Goal: Task Accomplishment & Management: Complete application form

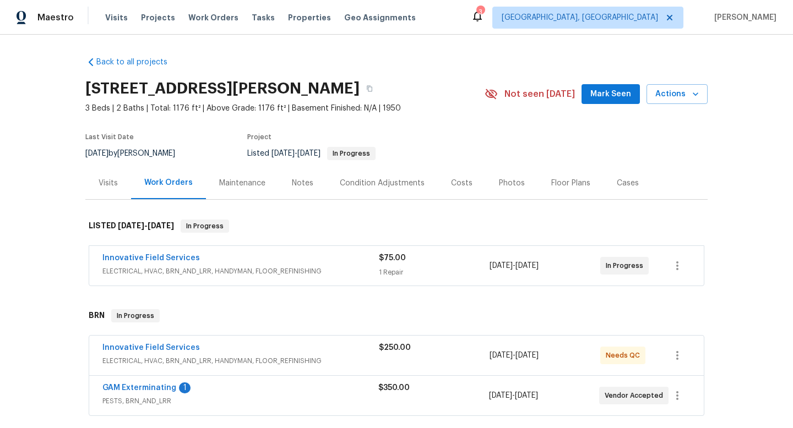
click at [325, 255] on div "Innovative Field Services" at bounding box center [240, 259] width 276 height 13
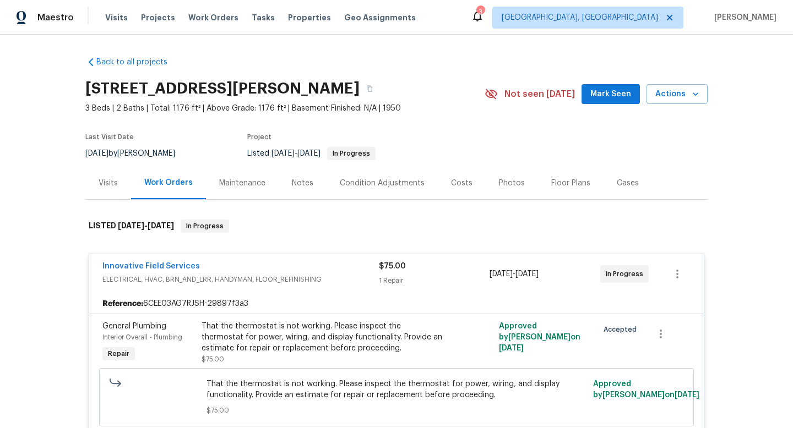
scroll to position [37, 0]
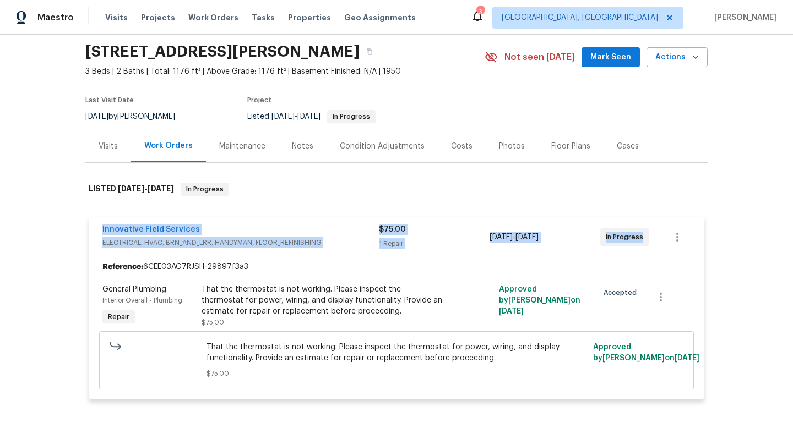
drag, startPoint x: 94, startPoint y: 224, endPoint x: 707, endPoint y: 243, distance: 613.4
click at [707, 243] on div "Innovative Field Services ELECTRICAL, HVAC, BRN_AND_LRR, HANDYMAN, FLOOR_REFINI…" at bounding box center [396, 309] width 622 height 204
copy div "Innovative Field Services ELECTRICAL, HVAC, BRN_AND_LRR, HANDYMAN, FLOOR_REFINI…"
click at [139, 111] on div "8/23/2025 by Peter Boucher" at bounding box center [136, 116] width 103 height 13
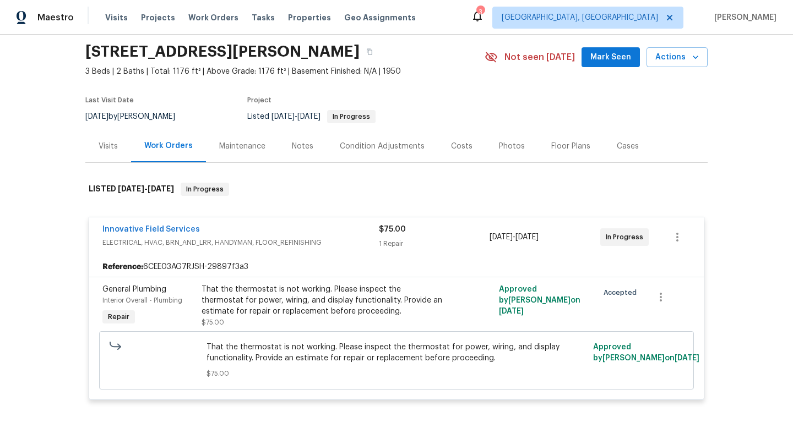
click at [139, 111] on div "8/23/2025 by Peter Boucher" at bounding box center [136, 116] width 103 height 13
copy div "8/23/2025 by Peter Boucher"
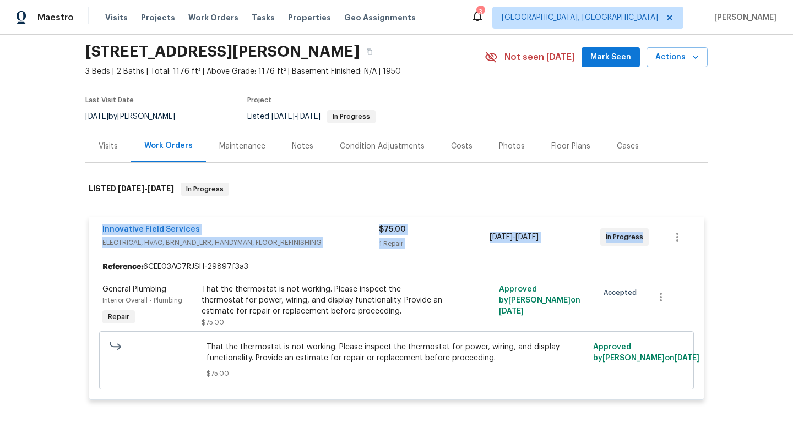
drag, startPoint x: 83, startPoint y: 232, endPoint x: 645, endPoint y: 257, distance: 562.0
click at [645, 257] on div "Back to all projects 1035 Bonaparte Pl, Baldwin, NY 11510 3 Beds | 2 Baths | To…" at bounding box center [396, 232] width 793 height 394
copy div "Innovative Field Services ELECTRICAL, HVAC, BRN_AND_LRR, HANDYMAN, FLOOR_REFINI…"
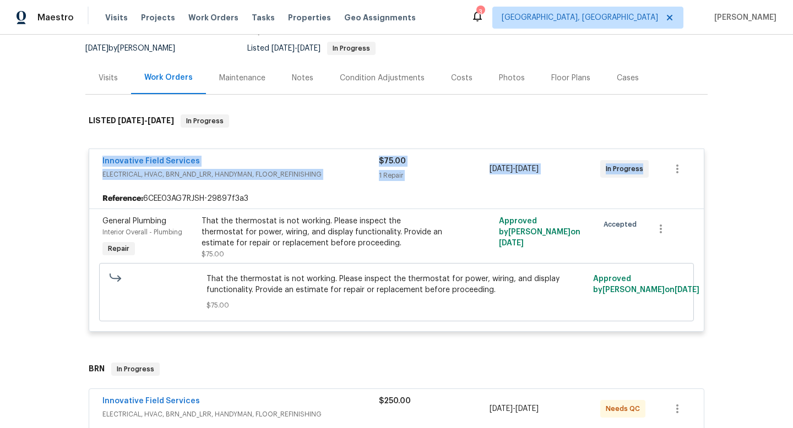
scroll to position [156, 0]
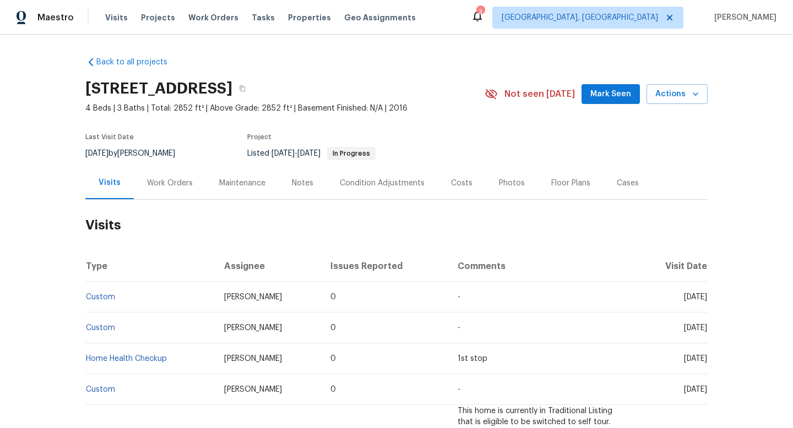
click at [162, 184] on div "Work Orders" at bounding box center [170, 183] width 72 height 32
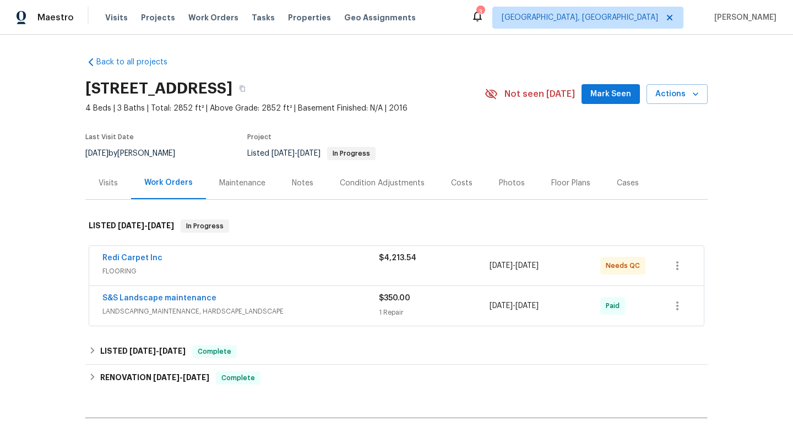
click at [108, 150] on span "8/27/2025" at bounding box center [96, 154] width 23 height 8
copy div "8/27/2025 by Luis Pedro Ocampo Alvizuris"
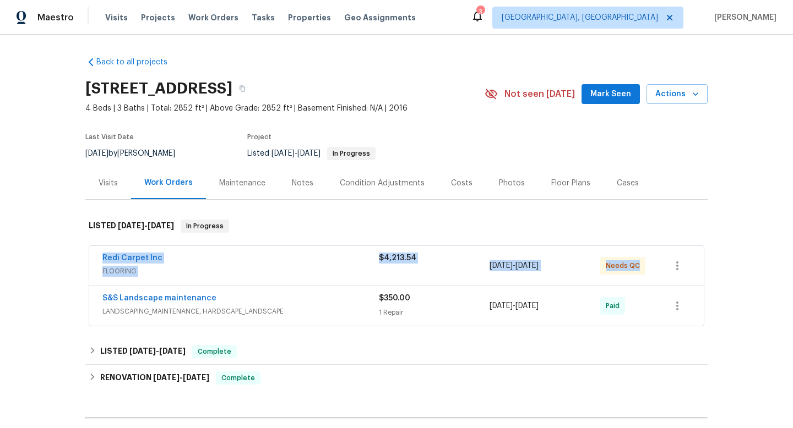
drag, startPoint x: 95, startPoint y: 259, endPoint x: 670, endPoint y: 286, distance: 575.8
click at [671, 286] on div "Redi Carpet Inc FLOORING $4,213.54 8/6/2025 - 8/7/2025 Needs QC" at bounding box center [396, 266] width 614 height 40
copy div "Redi Carpet Inc FLOORING $4,213.54 8/6/2025 - 8/7/2025 Needs QC"
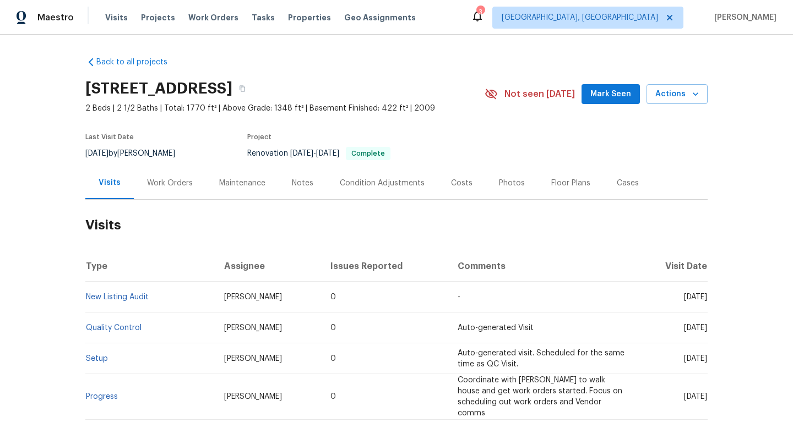
click at [146, 190] on div "Work Orders" at bounding box center [170, 183] width 72 height 32
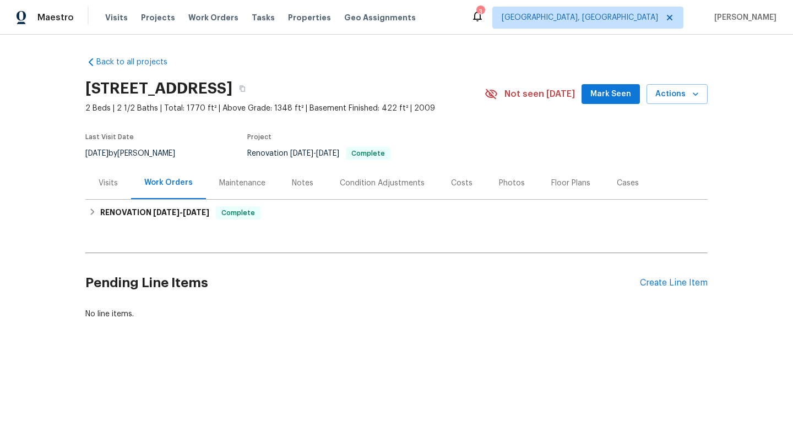
click at [111, 188] on div "Visits" at bounding box center [108, 183] width 19 height 11
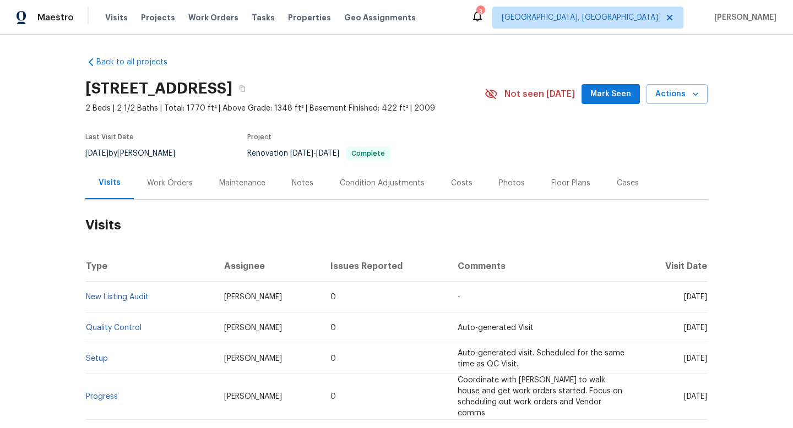
click at [159, 181] on div "Work Orders" at bounding box center [170, 183] width 46 height 11
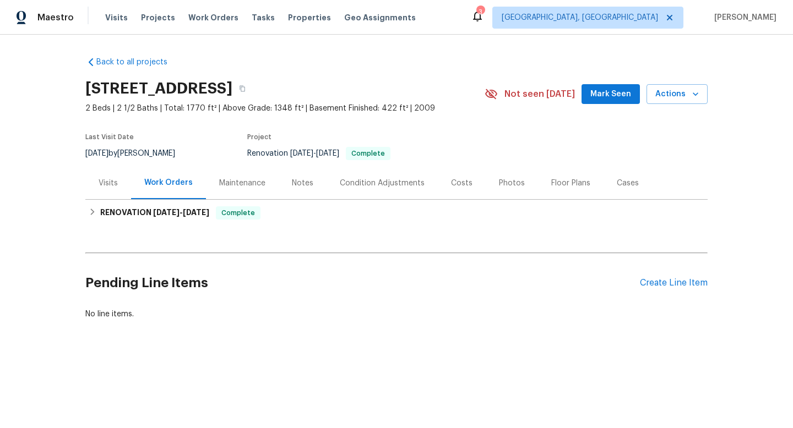
click at [101, 184] on div "Visits" at bounding box center [108, 183] width 19 height 11
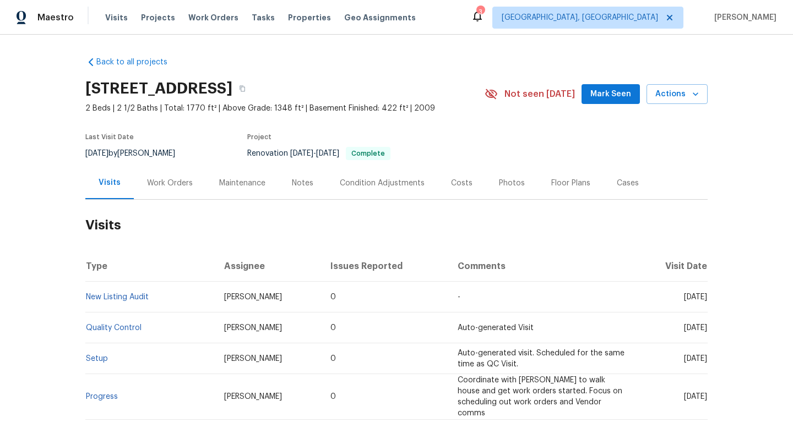
click at [160, 172] on div "Work Orders" at bounding box center [170, 183] width 72 height 32
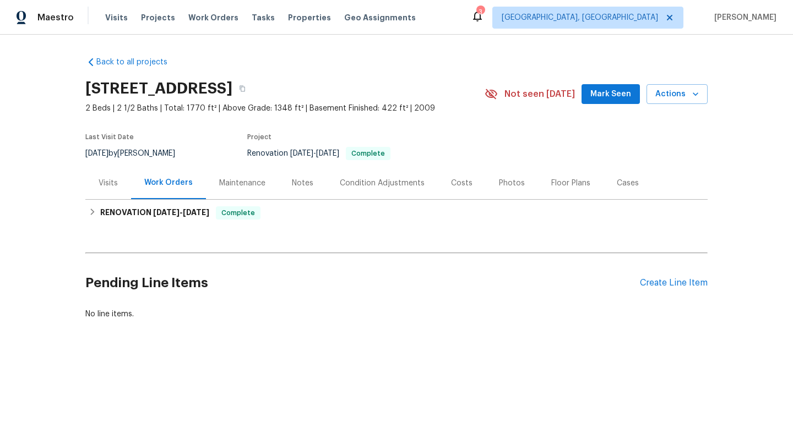
click at [116, 178] on div "Visits" at bounding box center [108, 183] width 19 height 11
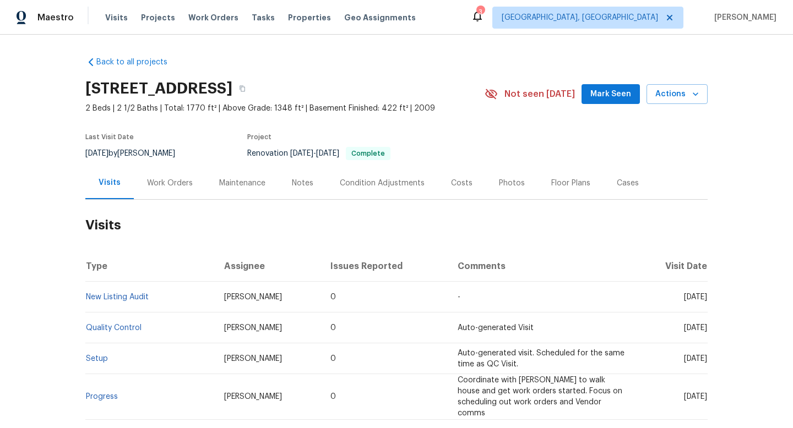
click at [147, 182] on div "Work Orders" at bounding box center [170, 183] width 46 height 11
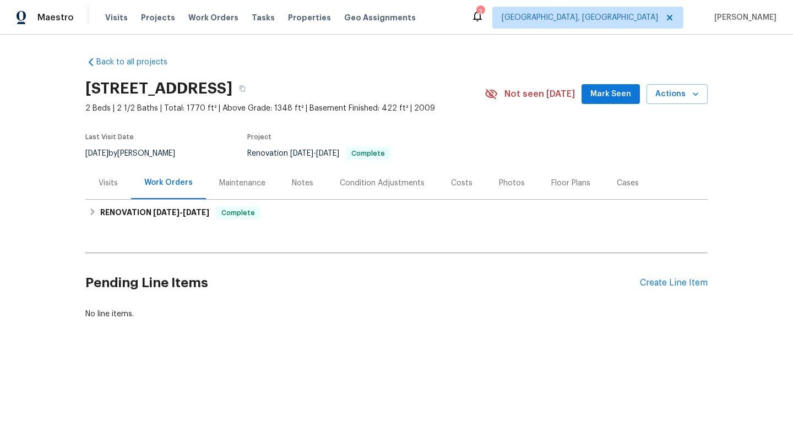
click at [110, 183] on div "Visits" at bounding box center [108, 183] width 19 height 11
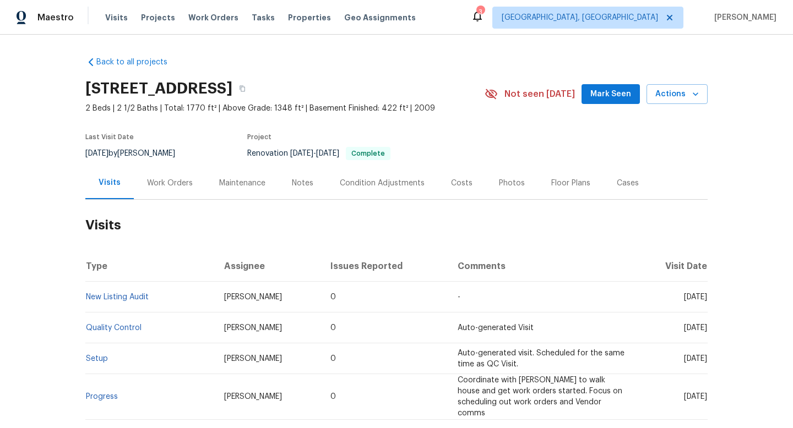
click at [162, 174] on div "Work Orders" at bounding box center [170, 183] width 72 height 32
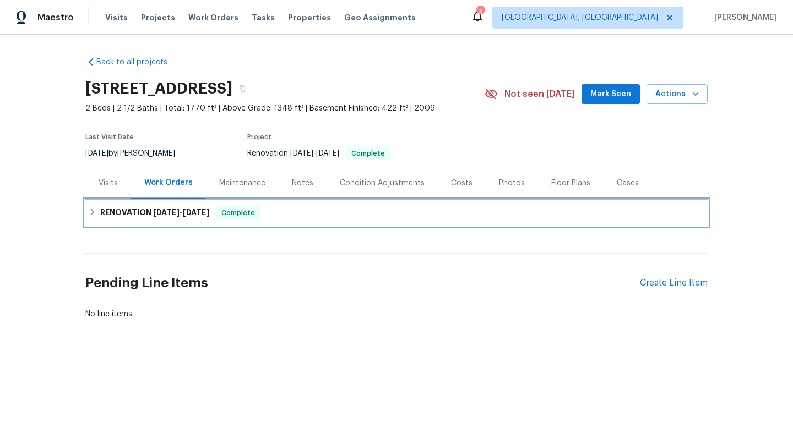
click at [130, 209] on h6 "RENOVATION 7/15/25 - 8/1/25" at bounding box center [154, 212] width 109 height 13
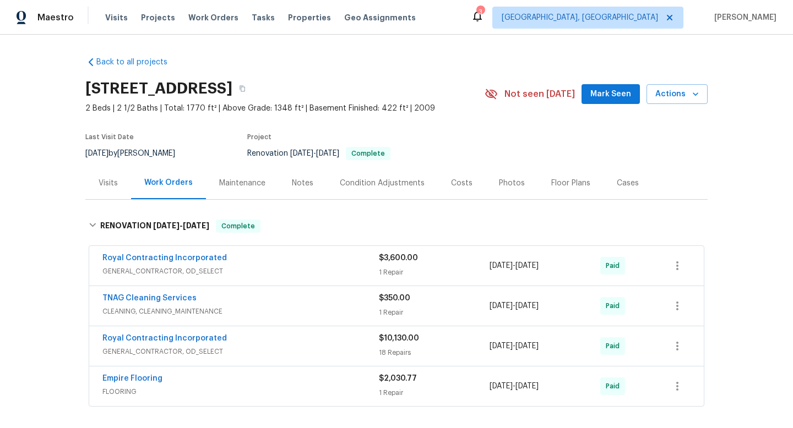
click at [616, 178] on div "Cases" at bounding box center [627, 183] width 22 height 11
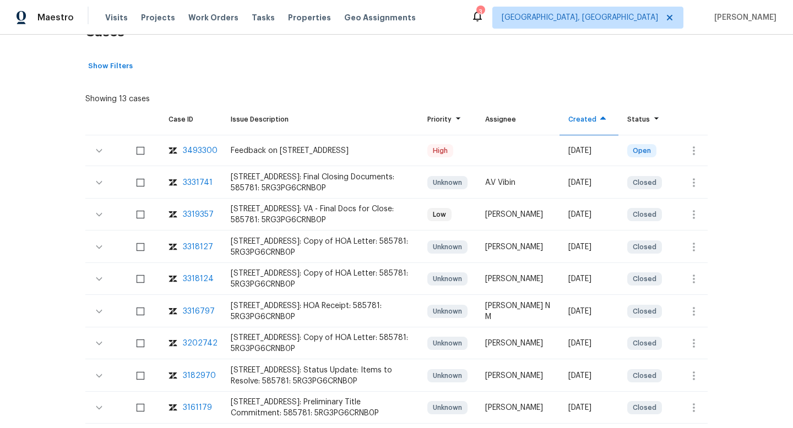
scroll to position [198, 0]
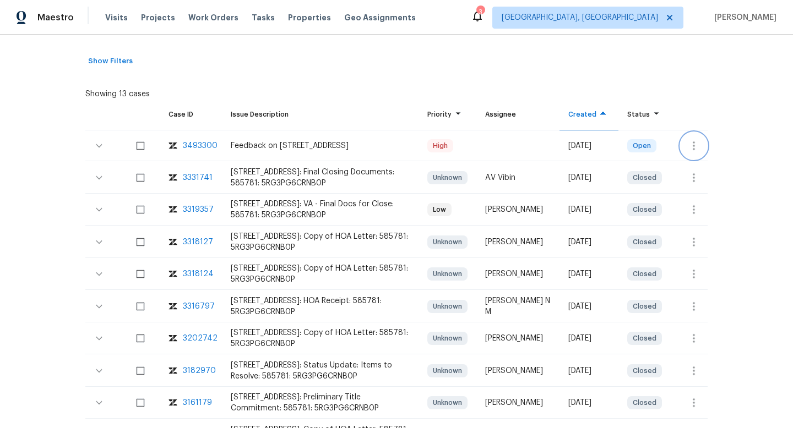
click at [684, 146] on button "button" at bounding box center [693, 146] width 26 height 26
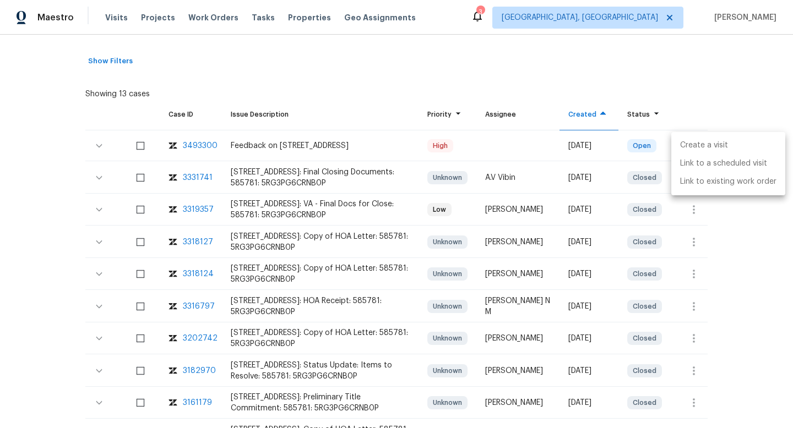
click at [687, 149] on li "Create a visit" at bounding box center [728, 145] width 114 height 18
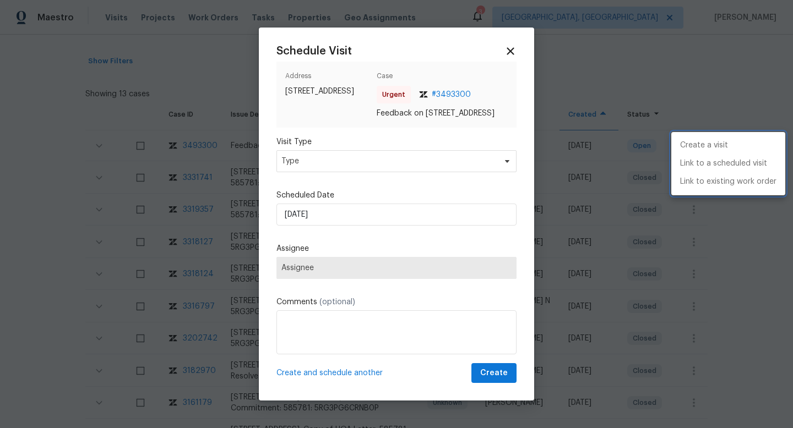
click at [290, 161] on div at bounding box center [396, 214] width 793 height 428
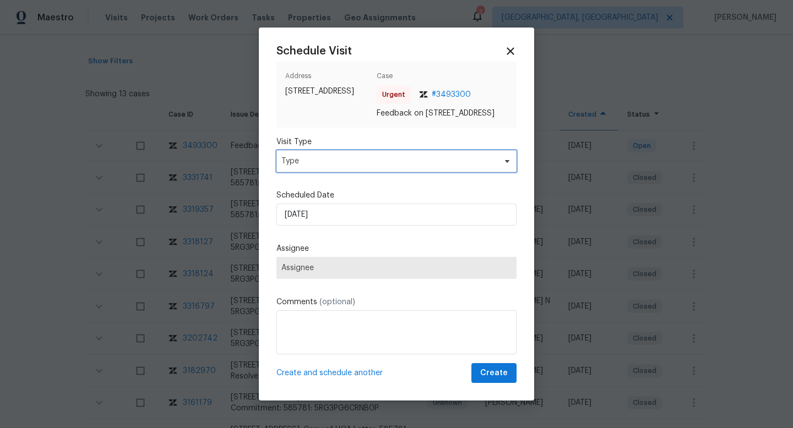
click at [290, 165] on span "Type" at bounding box center [388, 161] width 214 height 11
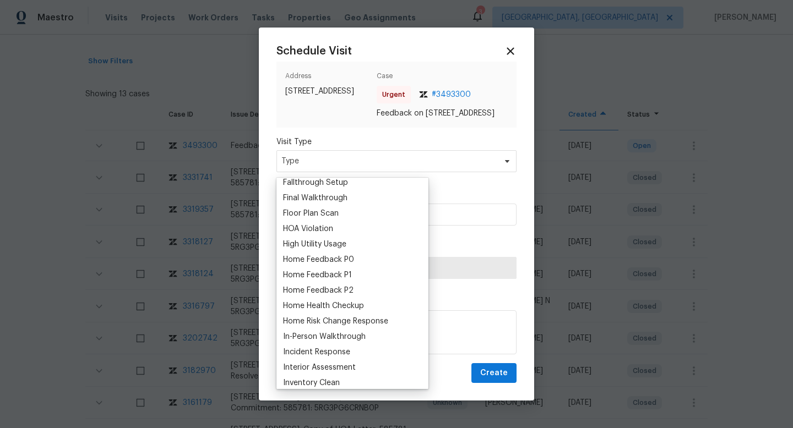
scroll to position [267, 0]
click at [310, 272] on div "Home Feedback P1" at bounding box center [317, 274] width 69 height 11
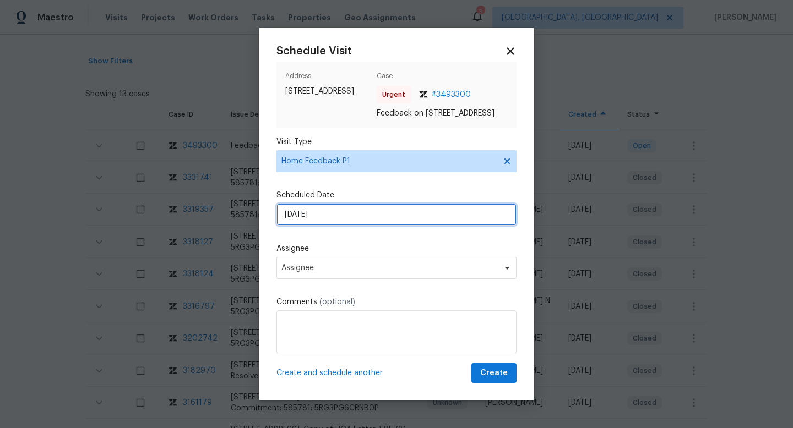
click at [301, 222] on input "16/09/2025" at bounding box center [396, 215] width 240 height 22
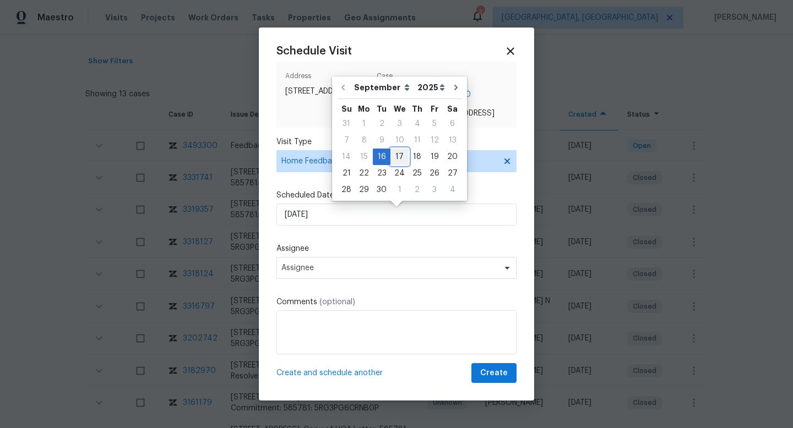
click at [400, 161] on div "17" at bounding box center [399, 156] width 18 height 15
type input "17/09/2025"
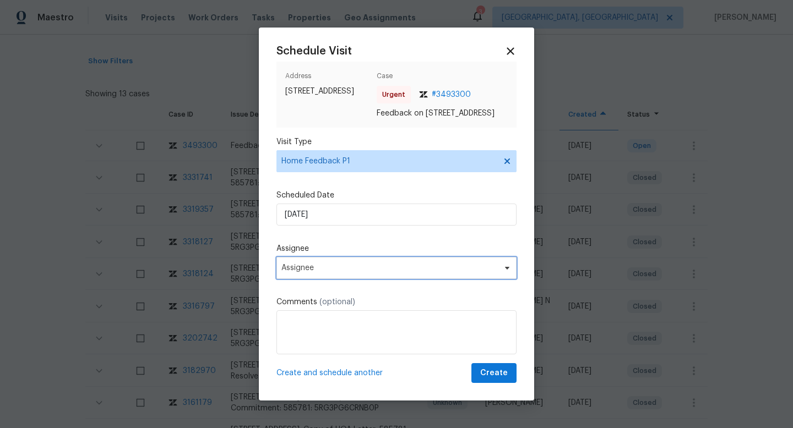
click at [305, 272] on span "Assignee" at bounding box center [389, 268] width 216 height 9
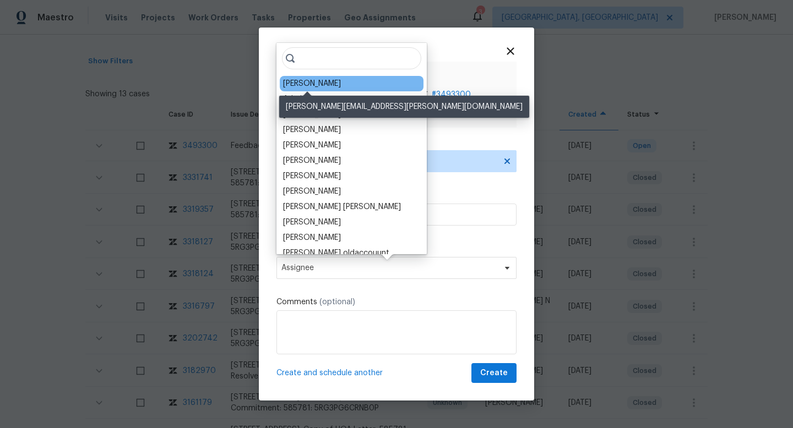
click at [315, 85] on div "Nelson Flores" at bounding box center [312, 83] width 58 height 11
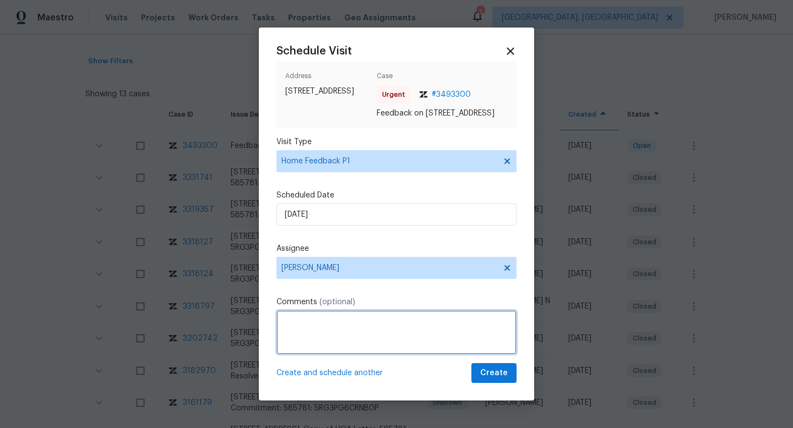
click at [306, 336] on textarea at bounding box center [396, 332] width 240 height 44
paste textarea "Caller state she saw a light on but the system is not providing any code for ge…"
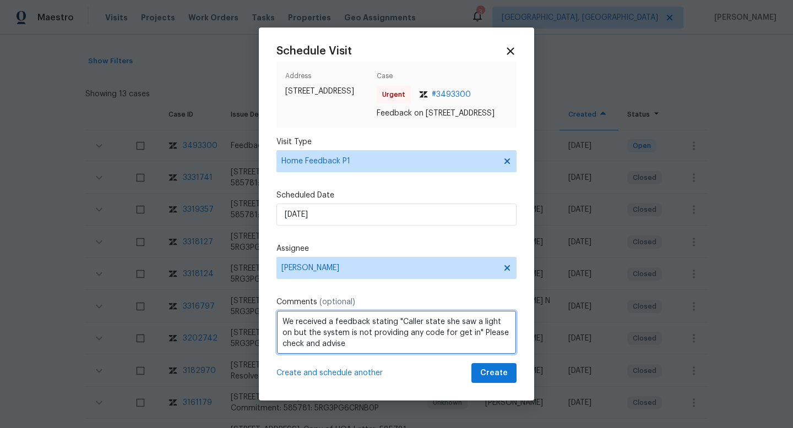
scroll to position [5, 0]
type textarea "We received a feedback stating "Caller state she saw a light on but the system …"
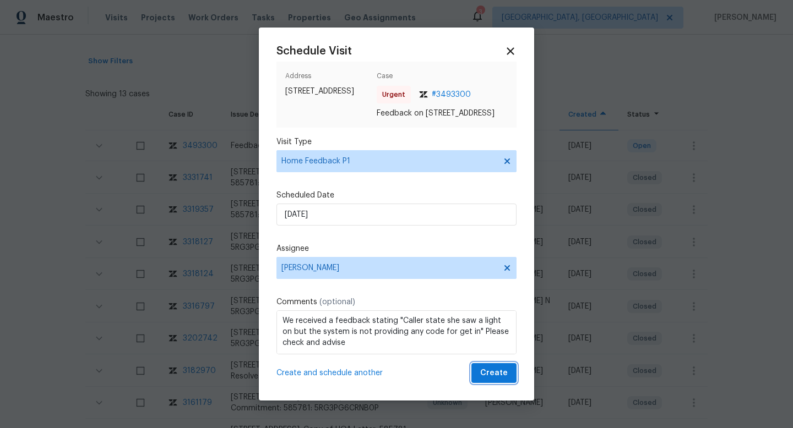
click at [492, 372] on span "Create" at bounding box center [494, 374] width 28 height 14
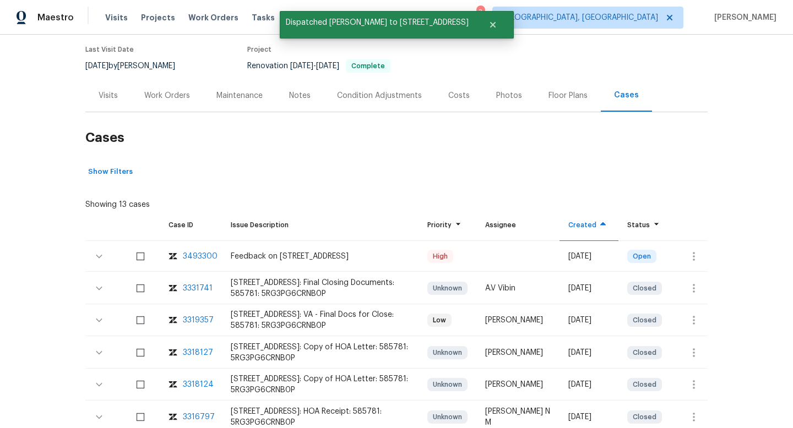
scroll to position [0, 0]
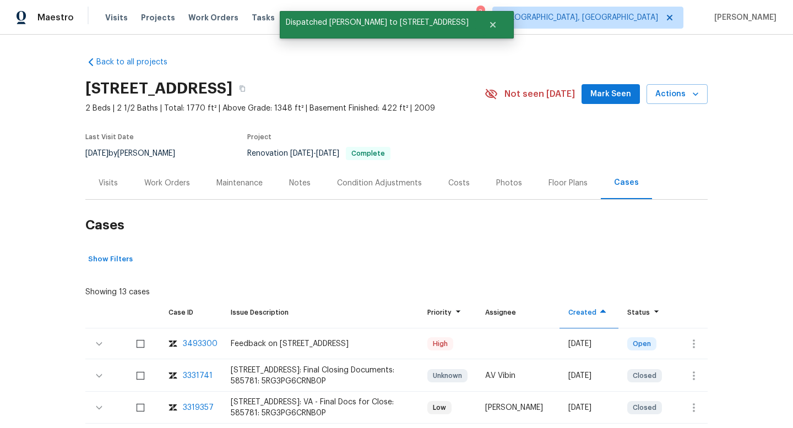
click at [105, 178] on div "Visits" at bounding box center [108, 183] width 19 height 11
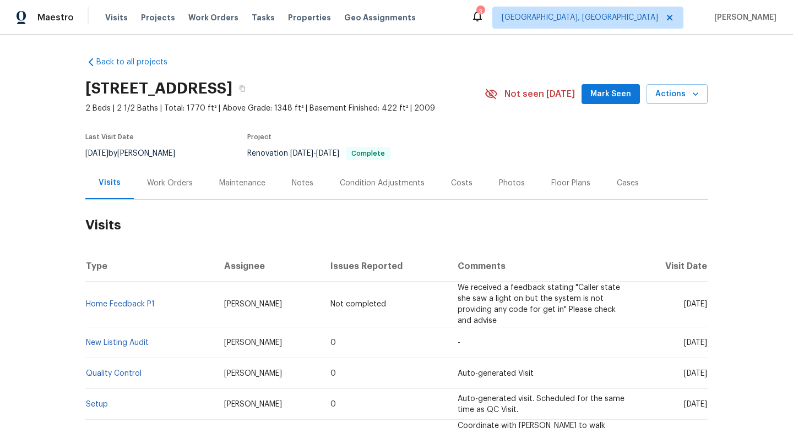
click at [138, 150] on div "8/27/2025 by Nicholas Russell" at bounding box center [136, 153] width 103 height 13
copy div "8/27/2025 by Nicholas Russell"
click at [166, 185] on div "Work Orders" at bounding box center [170, 183] width 46 height 11
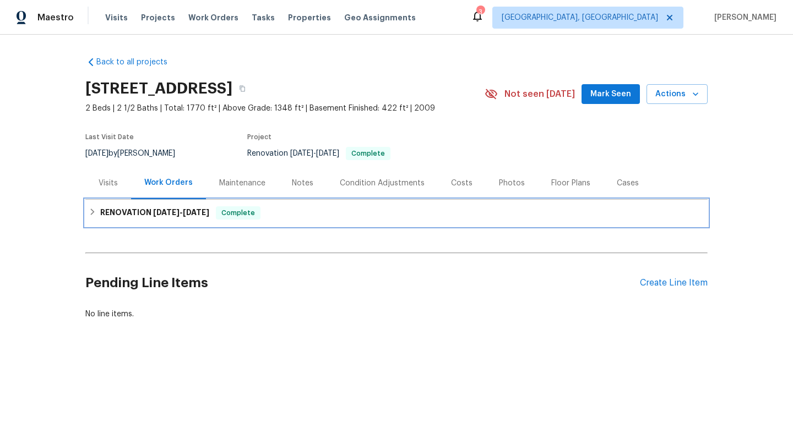
click at [127, 217] on h6 "RENOVATION 7/15/25 - 8/1/25" at bounding box center [154, 212] width 109 height 13
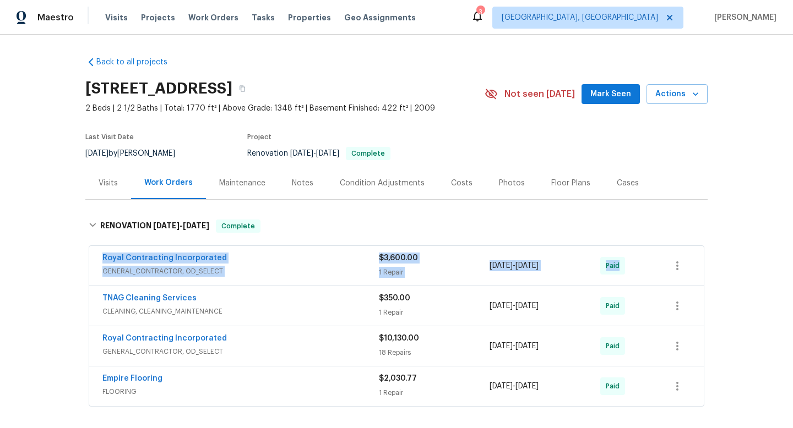
drag, startPoint x: 88, startPoint y: 255, endPoint x: 636, endPoint y: 277, distance: 548.6
click at [636, 277] on div "Royal Contracting Incorporated GENERAL_CONTRACTOR, OD_SELECT $3,600.00 1 Repair…" at bounding box center [396, 265] width 615 height 41
copy div "Royal Contracting Incorporated GENERAL_CONTRACTOR, OD_SELECT $3,600.00 1 Repair…"
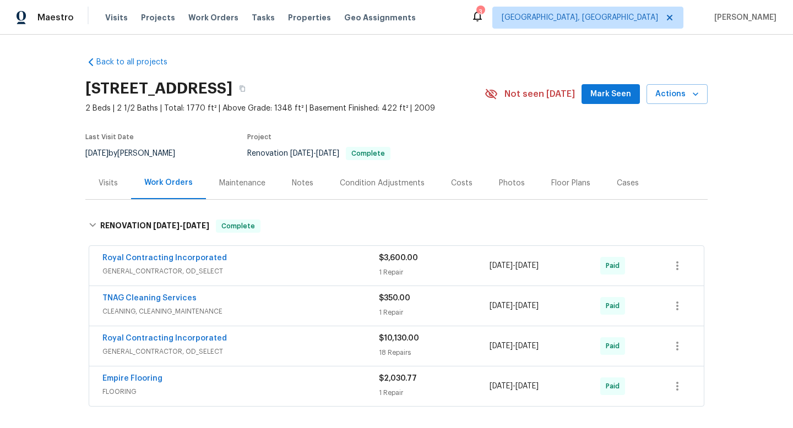
click at [101, 181] on div "Visits" at bounding box center [108, 183] width 19 height 11
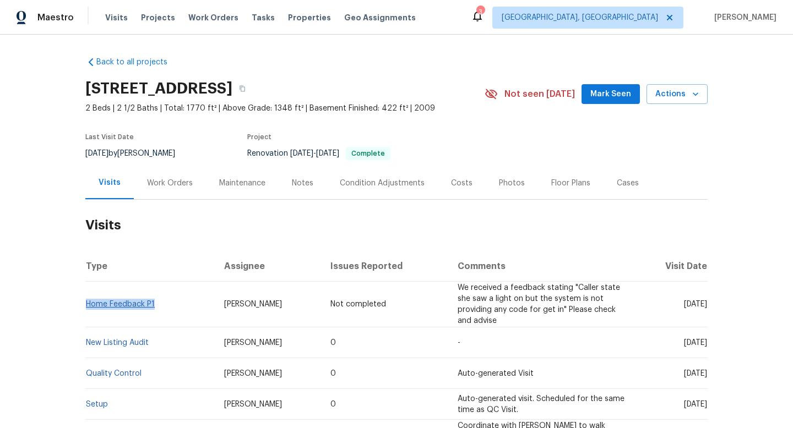
drag, startPoint x: 164, startPoint y: 315, endPoint x: 87, endPoint y: 301, distance: 78.4
click at [87, 301] on td "Home Feedback P1" at bounding box center [150, 305] width 130 height 46
copy link "Home Feedback P1"
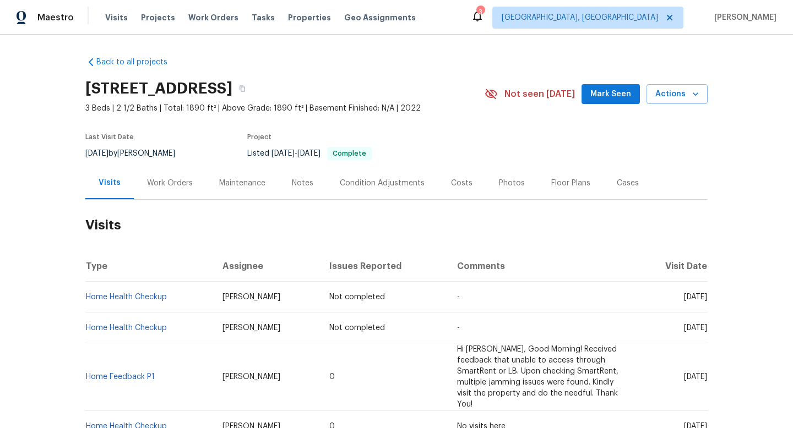
click at [130, 156] on div "[DATE] by [PERSON_NAME]" at bounding box center [136, 153] width 103 height 13
copy div "[DATE] by [PERSON_NAME]"
click at [143, 181] on div "Work Orders" at bounding box center [170, 183] width 72 height 32
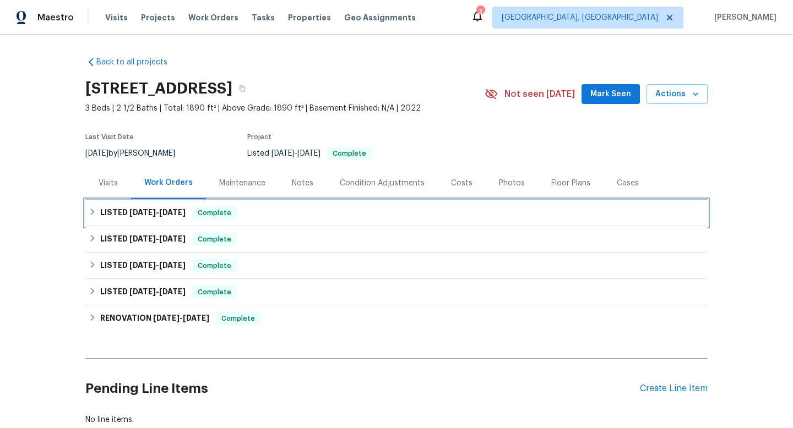
click at [114, 221] on div "LISTED [DATE] - [DATE] Complete" at bounding box center [396, 213] width 622 height 26
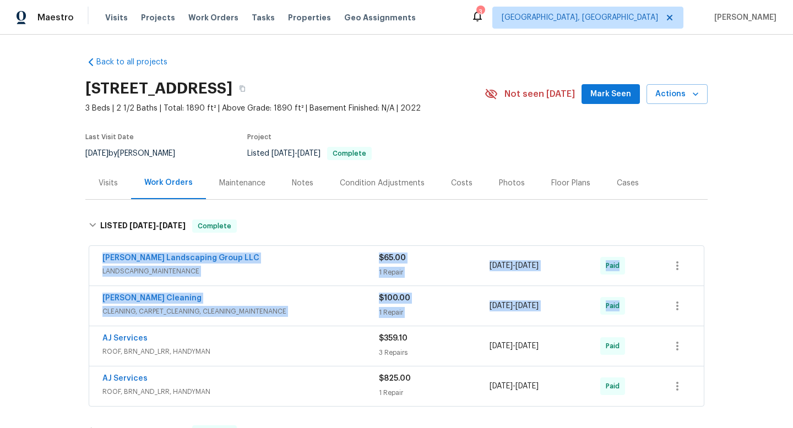
drag, startPoint x: 97, startPoint y: 259, endPoint x: 681, endPoint y: 286, distance: 584.6
click at [684, 288] on div "[PERSON_NAME] Landscaping Group LLC LANDSCAPING_MAINTENANCE $65.00 1 Repair [DA…" at bounding box center [396, 326] width 615 height 161
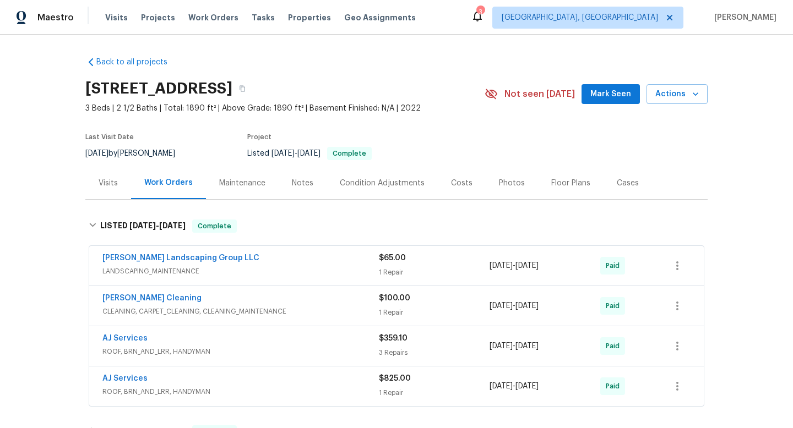
click at [15, 285] on div "Back to all projects [STREET_ADDRESS] 3 Beds | 2 1/2 Baths | Total: 1890 ft² | …" at bounding box center [396, 232] width 793 height 394
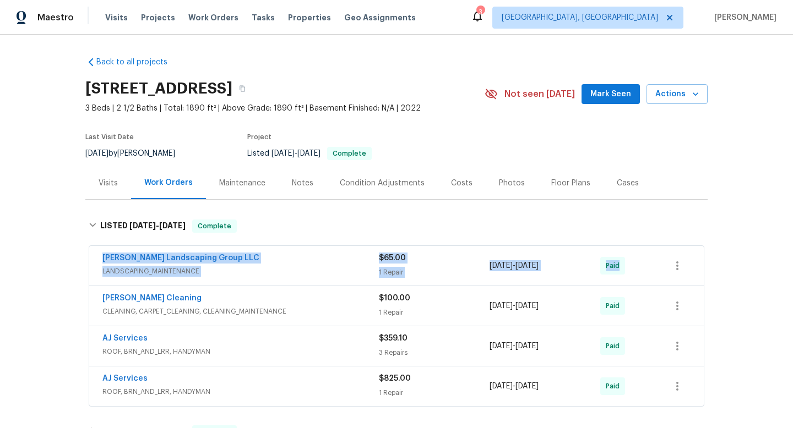
drag, startPoint x: 95, startPoint y: 251, endPoint x: 646, endPoint y: 264, distance: 550.5
click at [646, 265] on div "[PERSON_NAME] Landscaping Group LLC LANDSCAPING_MAINTENANCE $65.00 1 Repair [DA…" at bounding box center [396, 266] width 614 height 40
copy div "[PERSON_NAME] Landscaping Group LLC LANDSCAPING_MAINTENANCE $65.00 1 Repair [DA…"
